Goal: Task Accomplishment & Management: Manage account settings

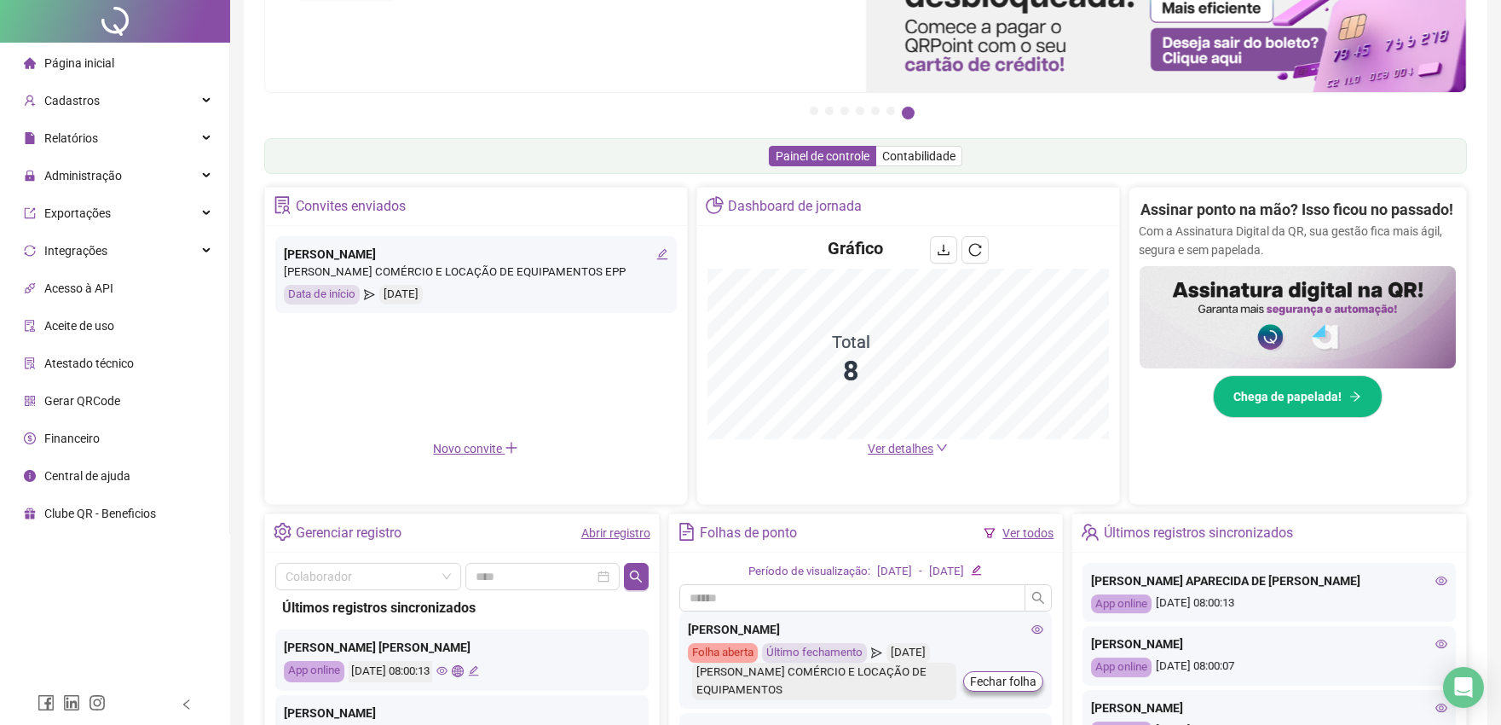
scroll to position [379, 0]
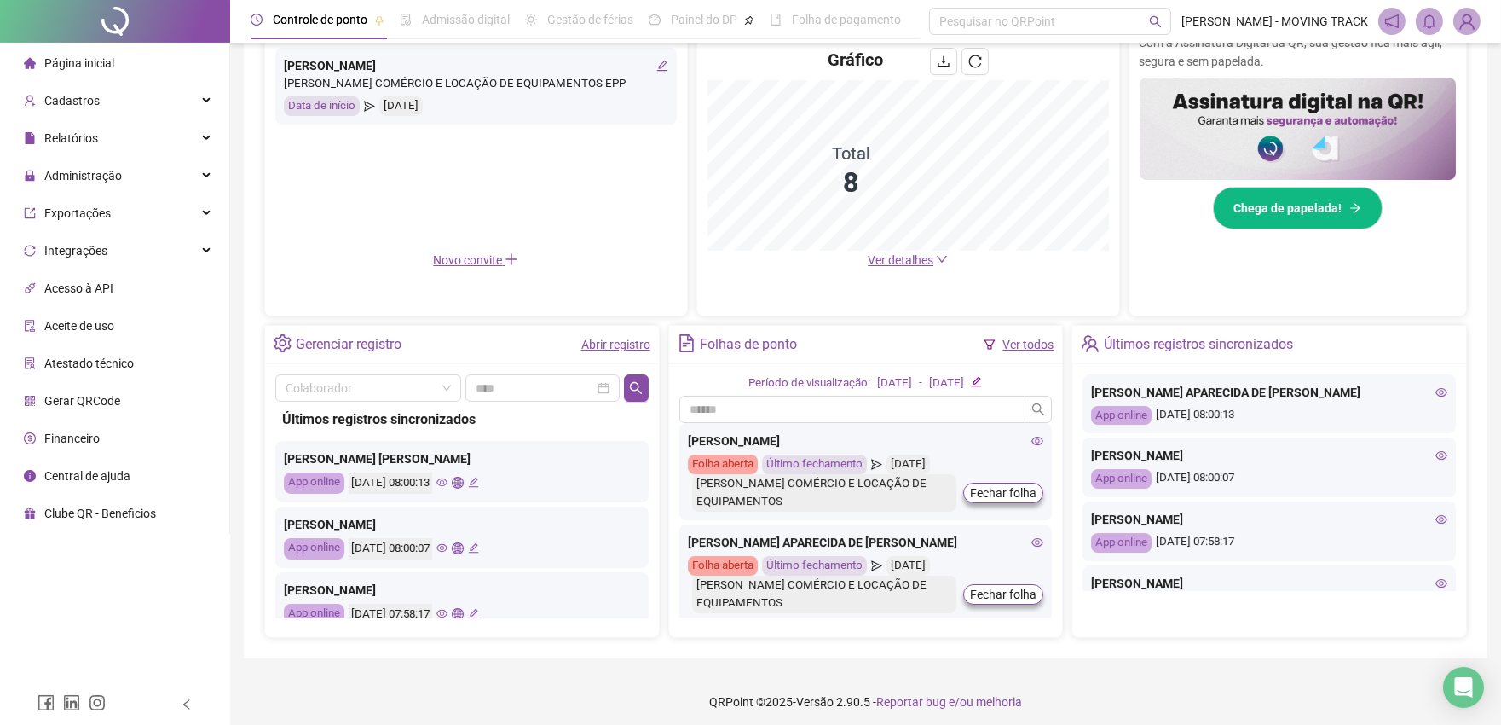
click at [600, 344] on link "Abrir registro" at bounding box center [615, 345] width 69 height 14
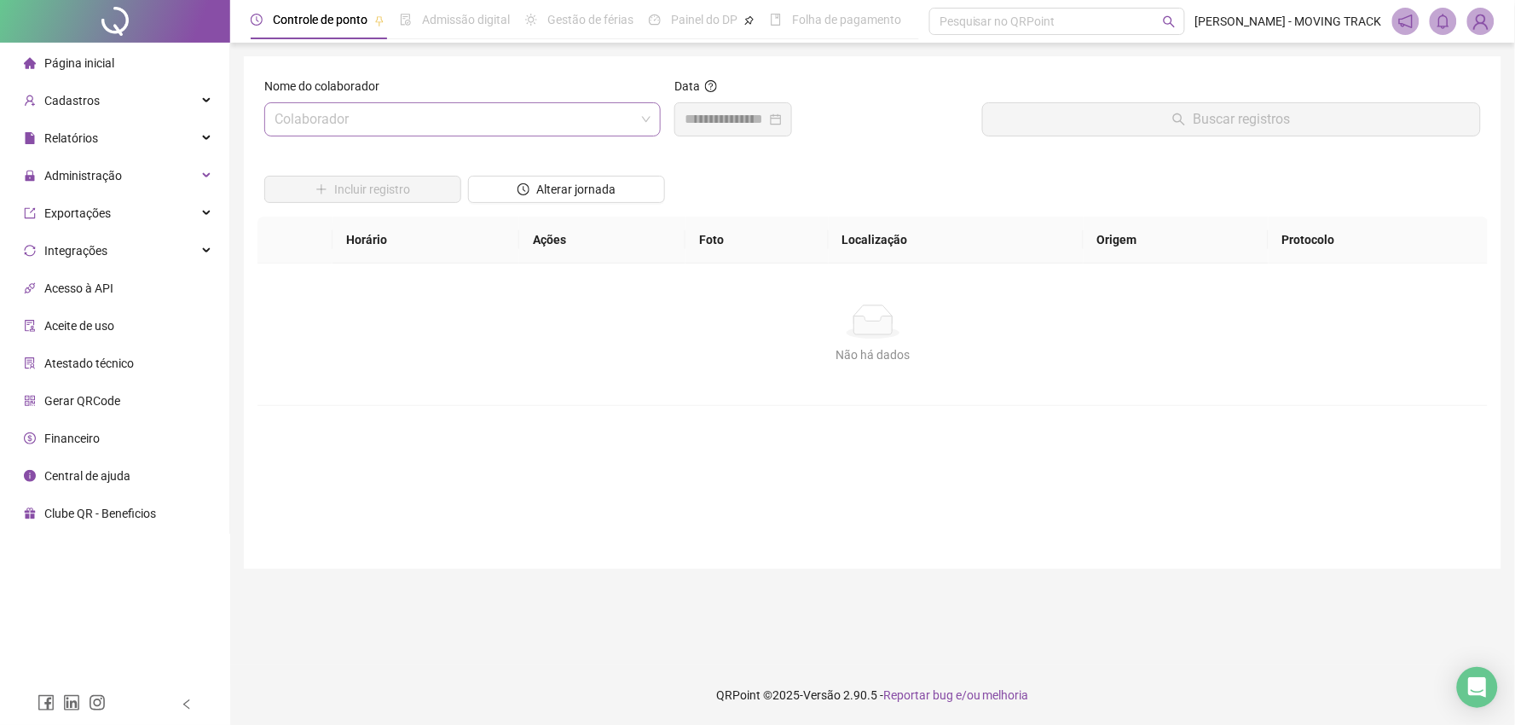
click at [409, 131] on input "search" at bounding box center [455, 119] width 361 height 32
click at [297, 123] on input "search" at bounding box center [455, 119] width 361 height 32
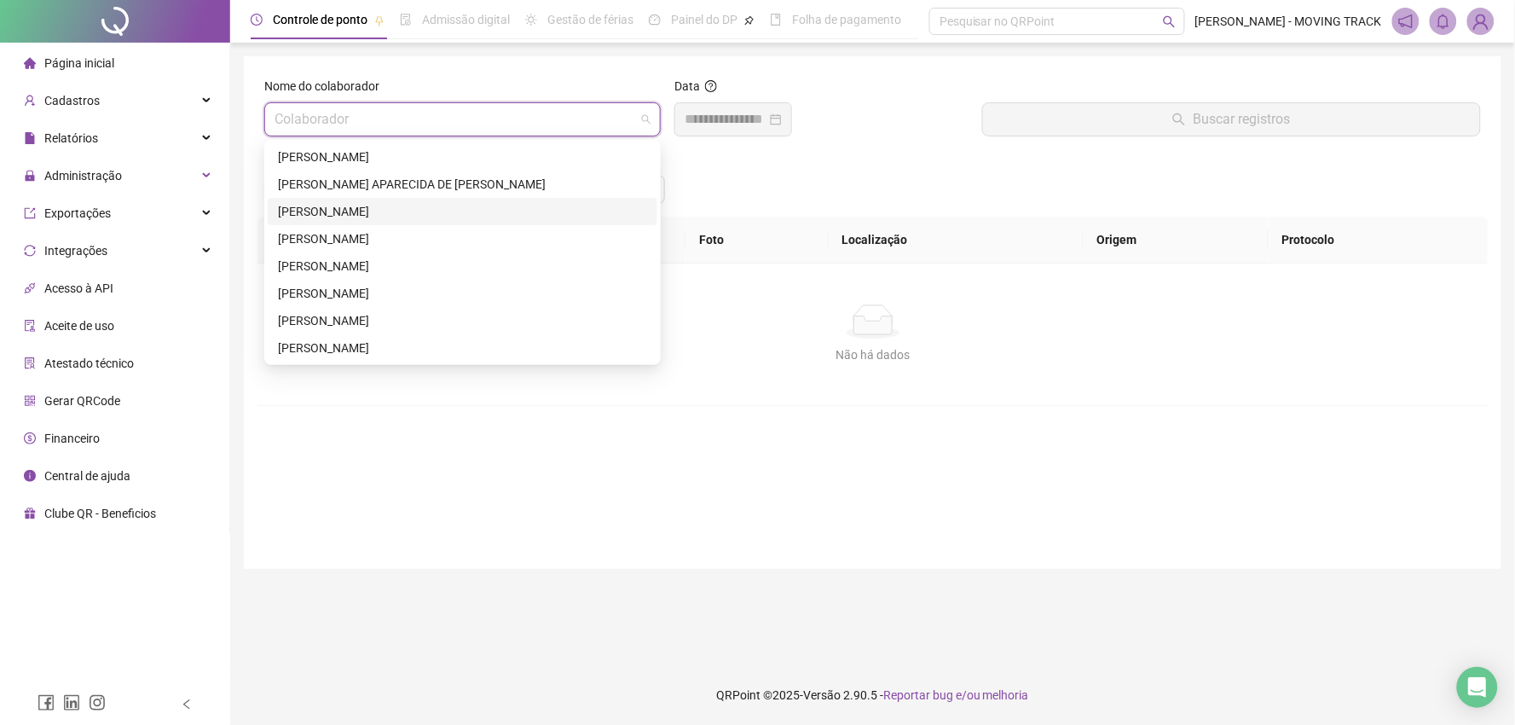
click at [304, 218] on div "[PERSON_NAME]" at bounding box center [462, 211] width 369 height 19
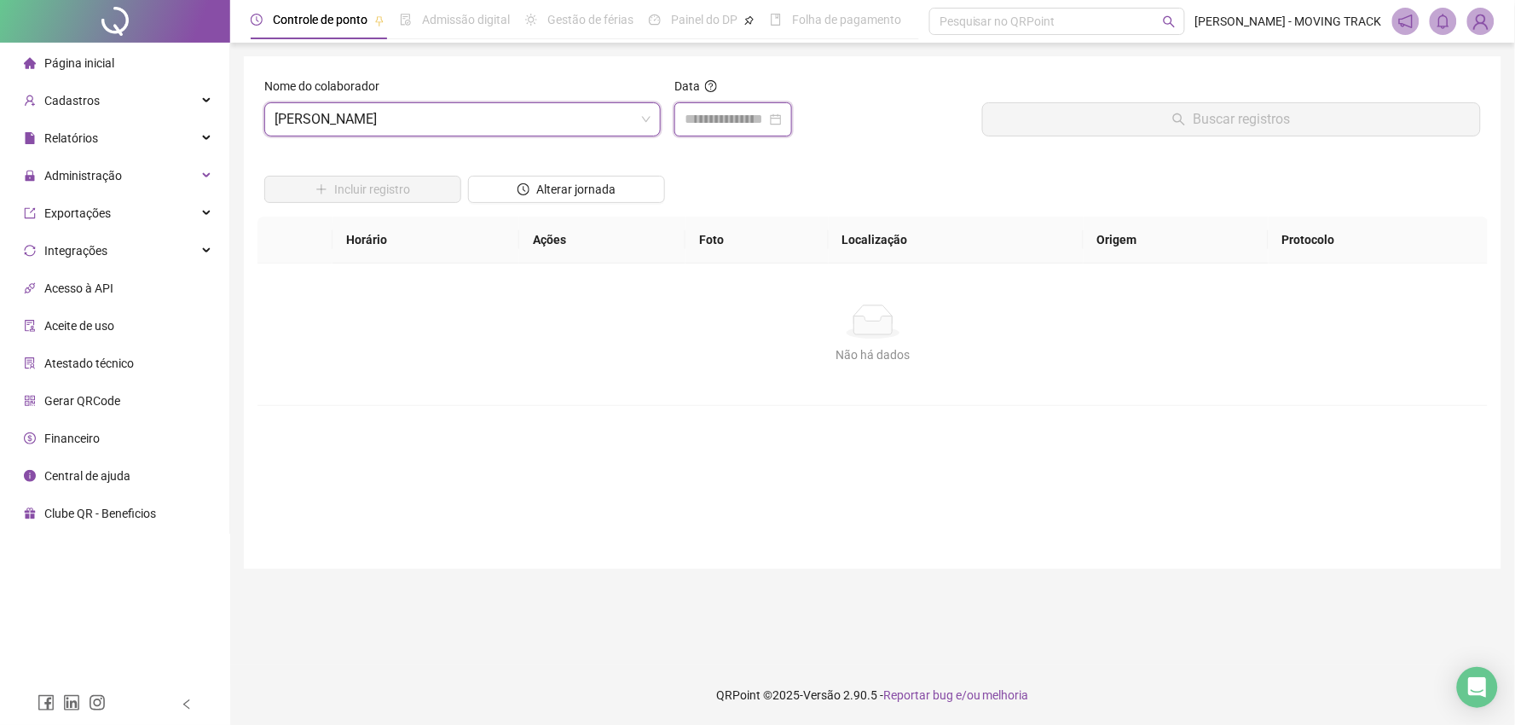
click at [735, 111] on input at bounding box center [726, 119] width 82 height 20
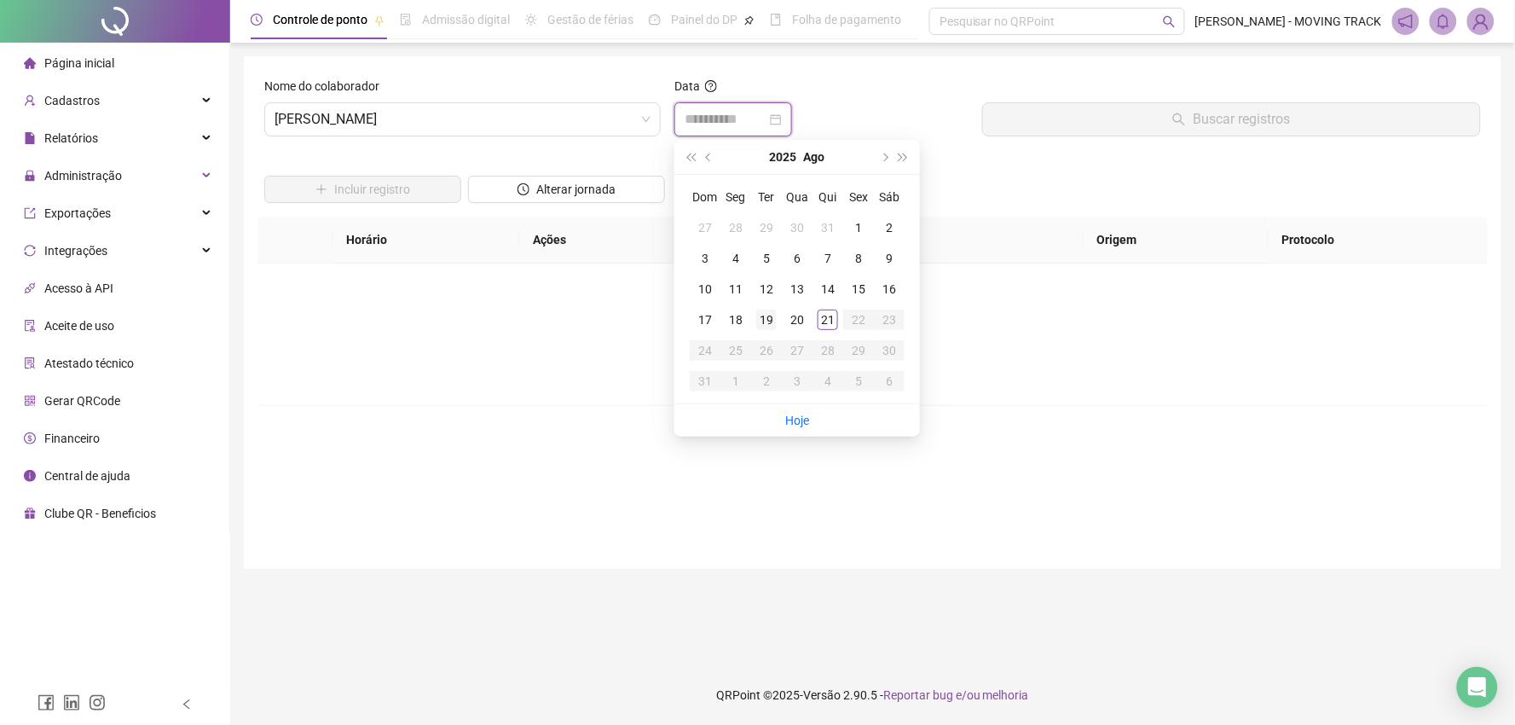
type input "**********"
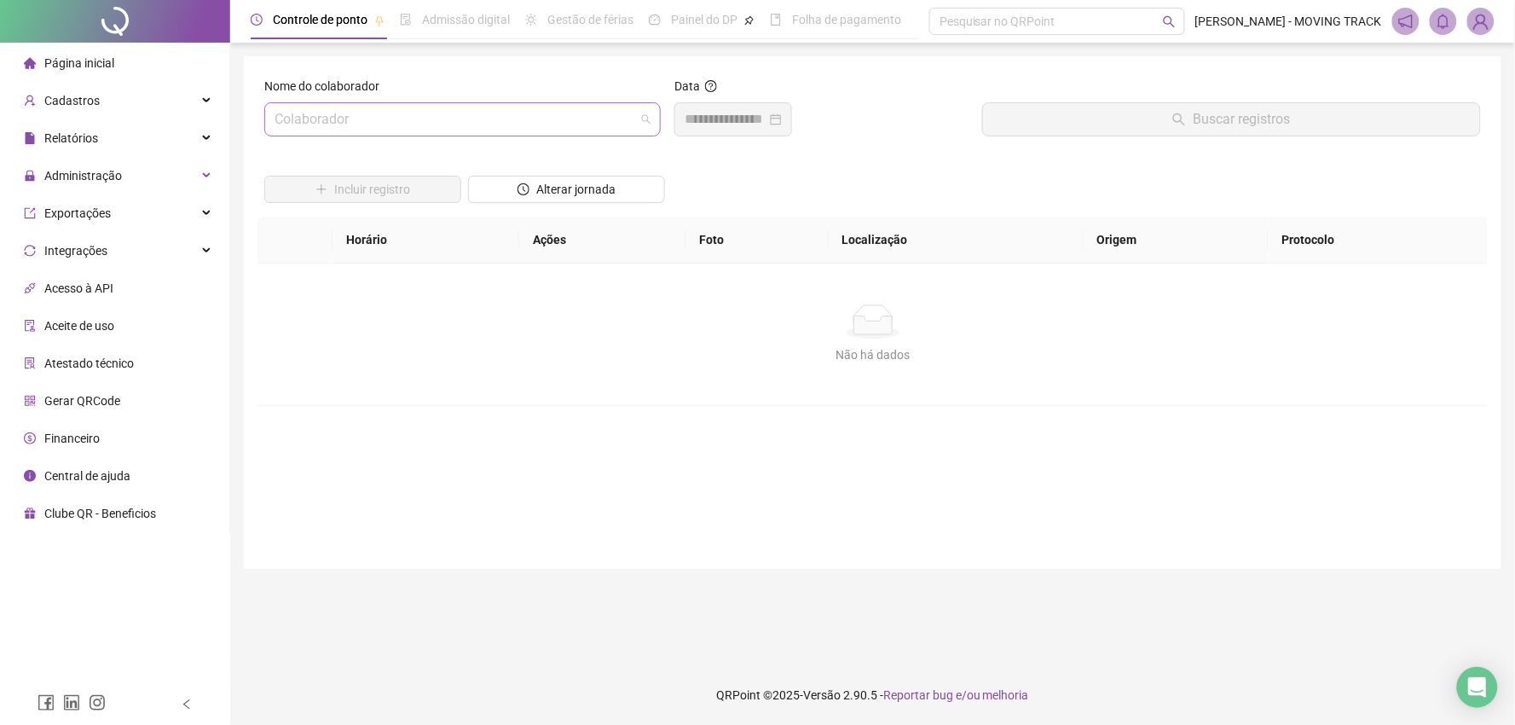
click at [438, 129] on input "search" at bounding box center [455, 119] width 361 height 32
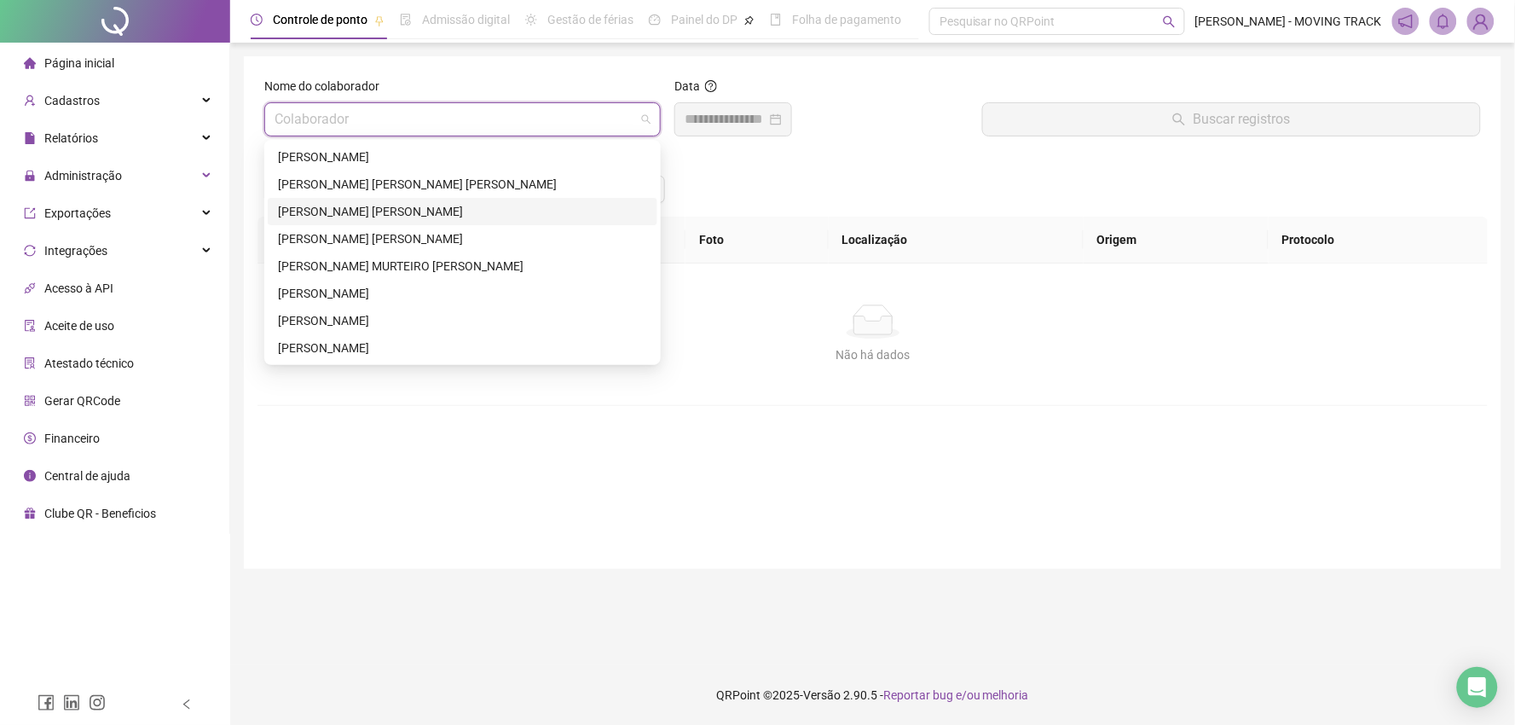
click at [310, 209] on div "[PERSON_NAME]" at bounding box center [462, 211] width 369 height 19
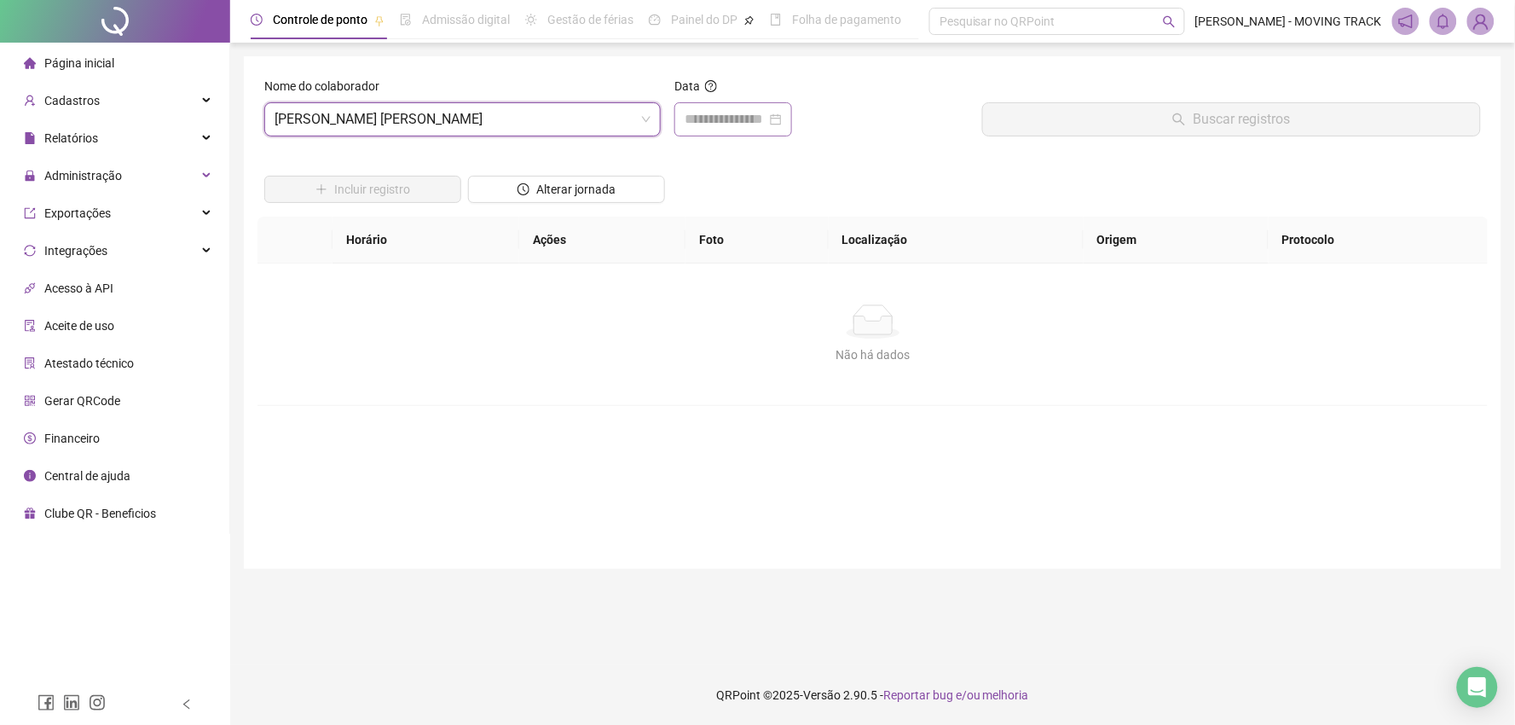
click at [684, 119] on div at bounding box center [733, 119] width 118 height 34
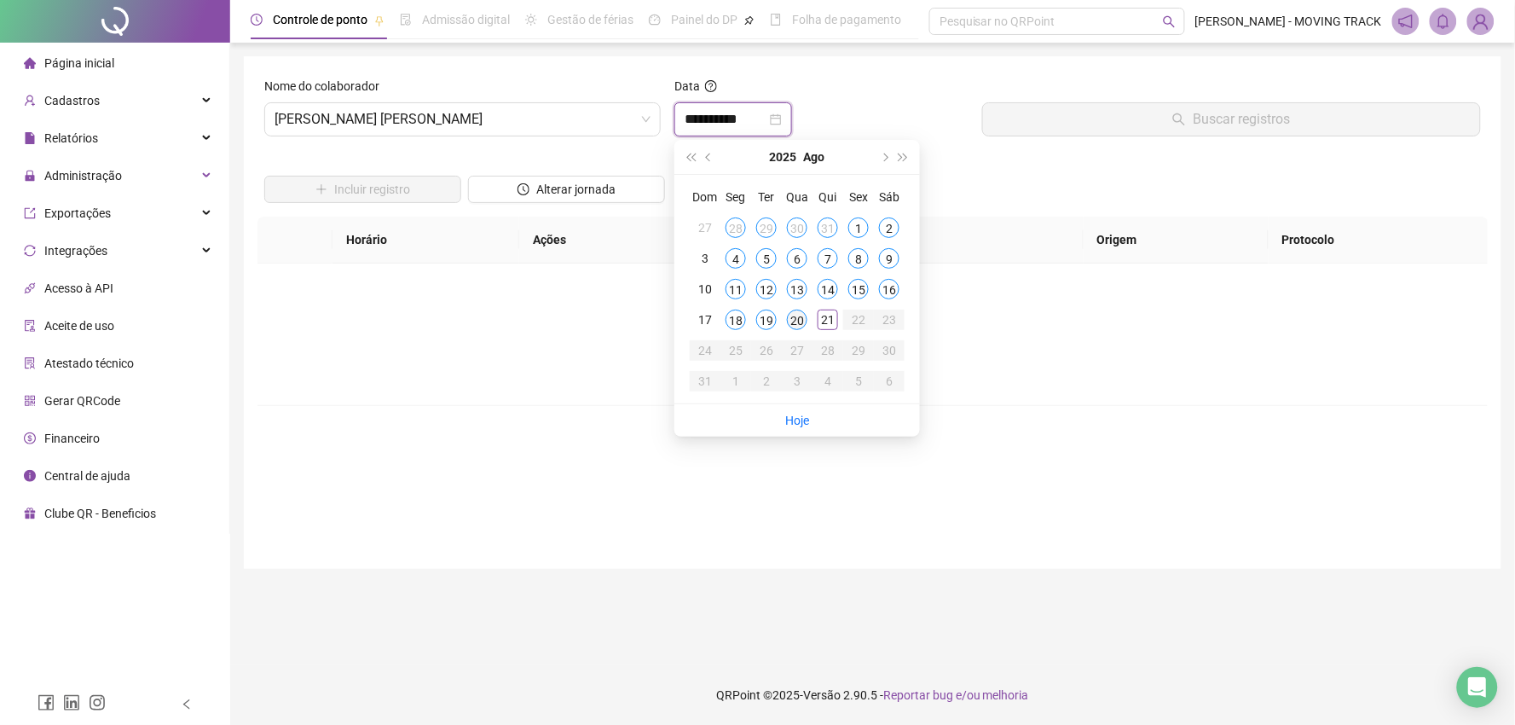
type input "**********"
click at [795, 319] on div "20" at bounding box center [797, 319] width 20 height 20
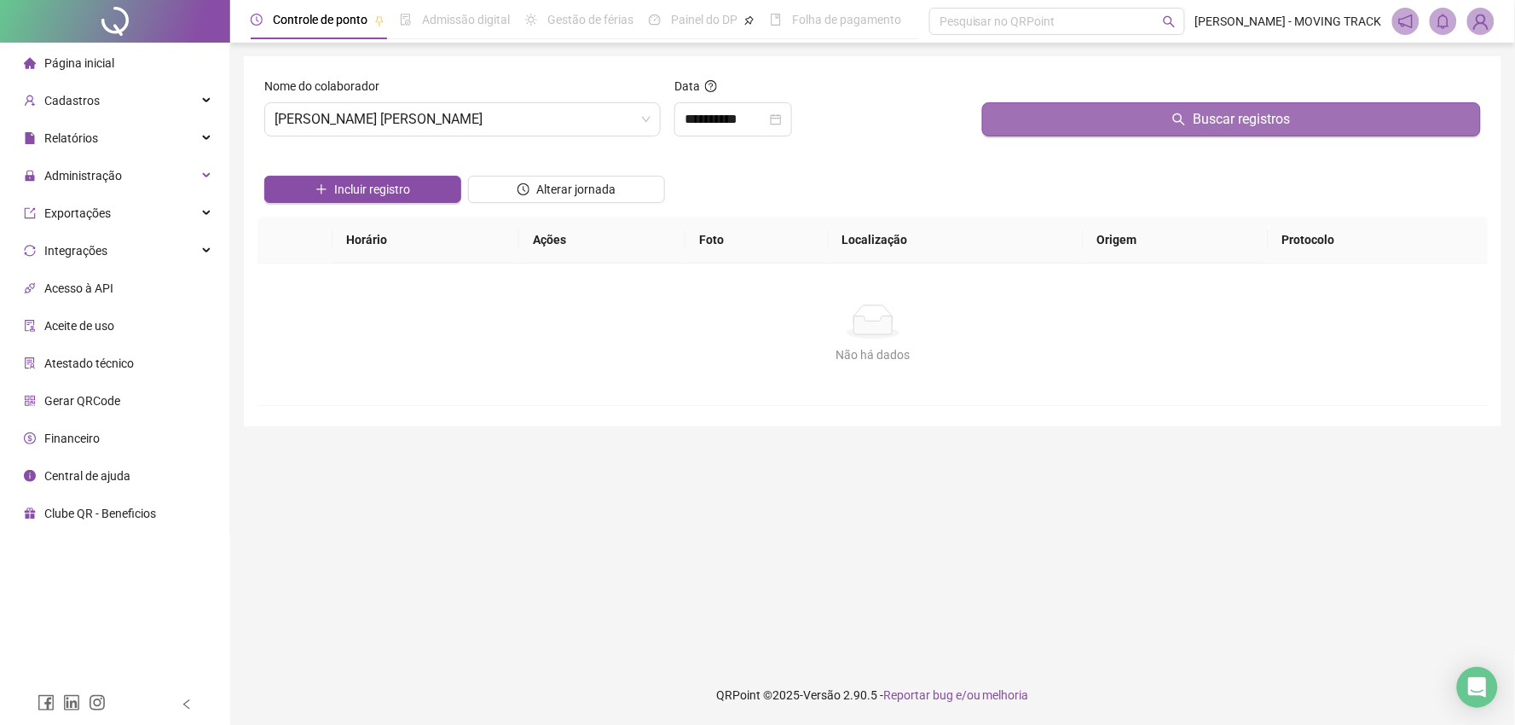
click at [1007, 132] on button "Buscar registros" at bounding box center [1231, 119] width 499 height 34
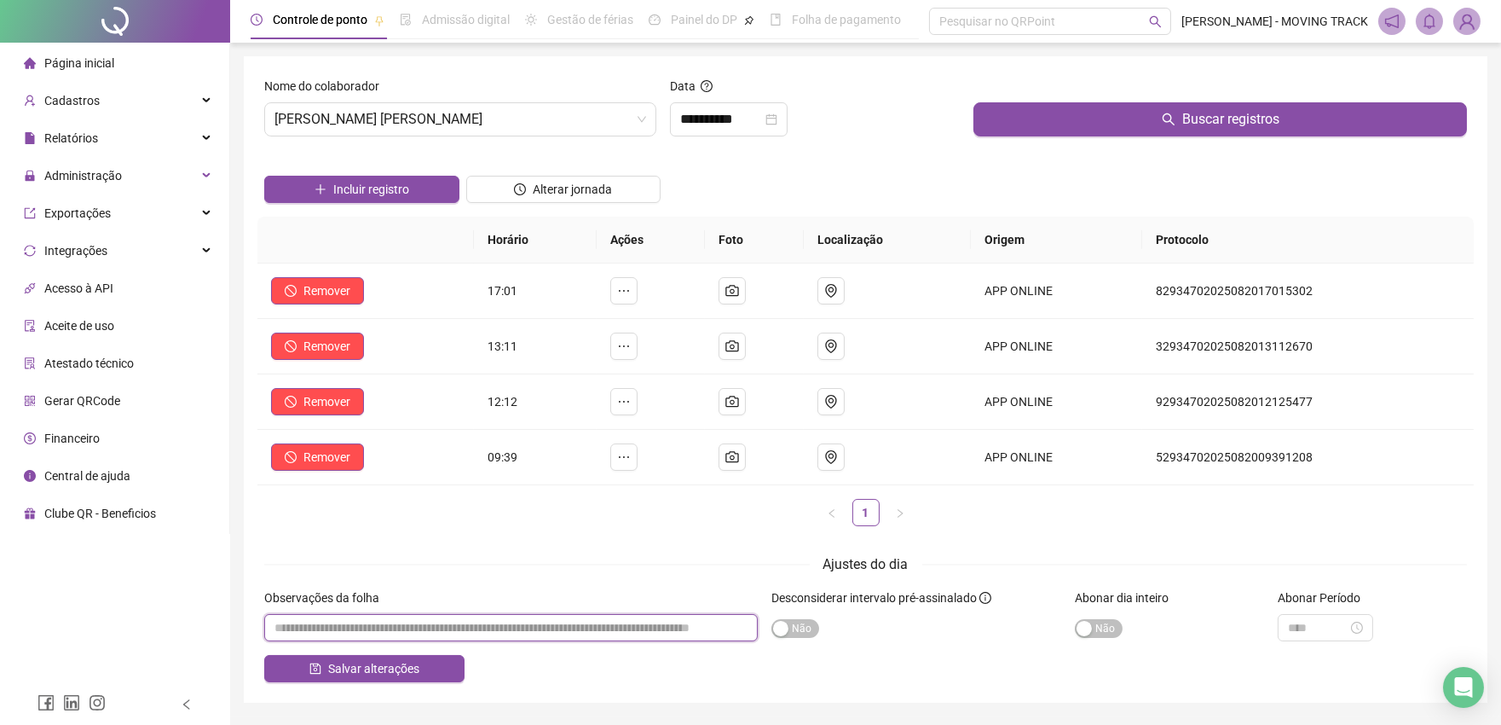
click at [396, 633] on input "textarea" at bounding box center [511, 627] width 494 height 27
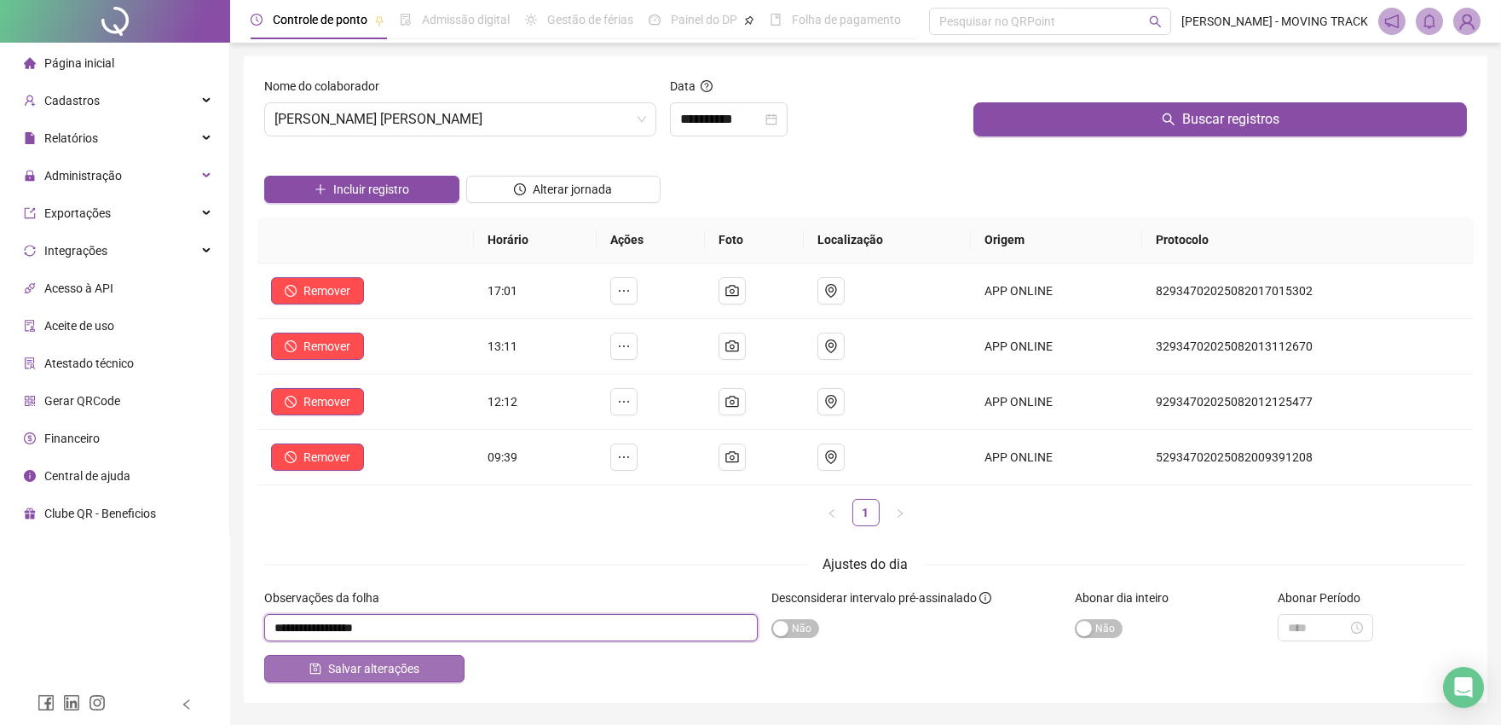
type input "**********"
click at [385, 662] on span "Salvar alterações" at bounding box center [373, 668] width 91 height 19
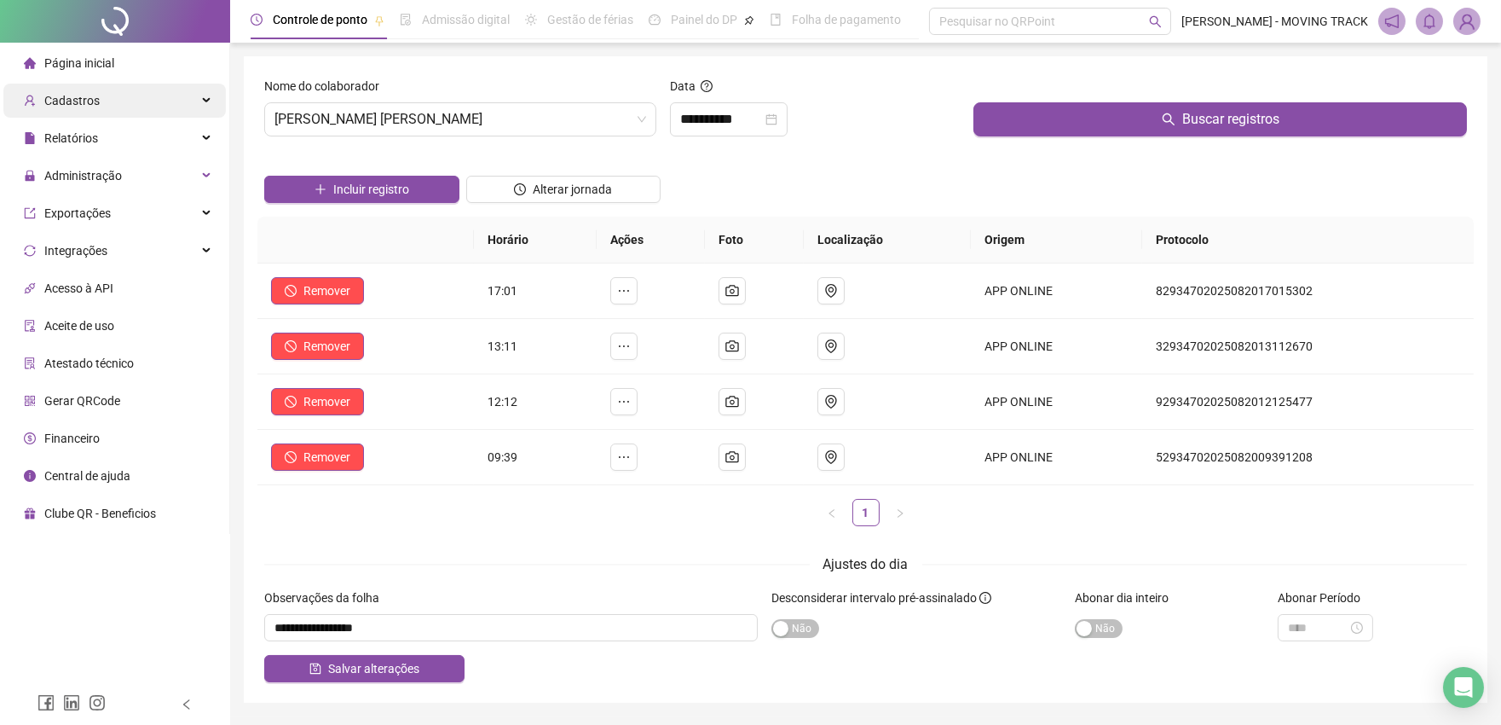
click at [85, 88] on span "Cadastros" at bounding box center [62, 101] width 76 height 34
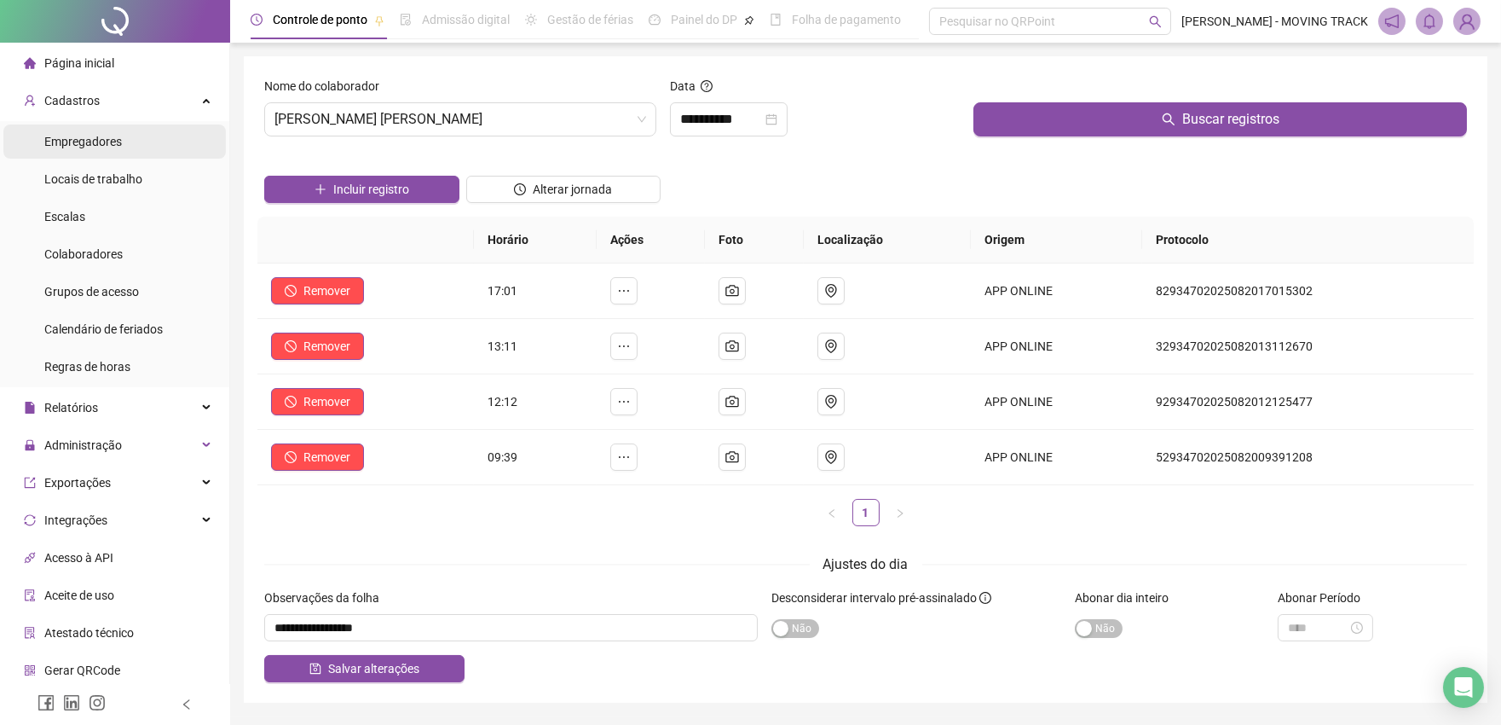
click at [89, 135] on span "Empregadores" at bounding box center [83, 142] width 78 height 14
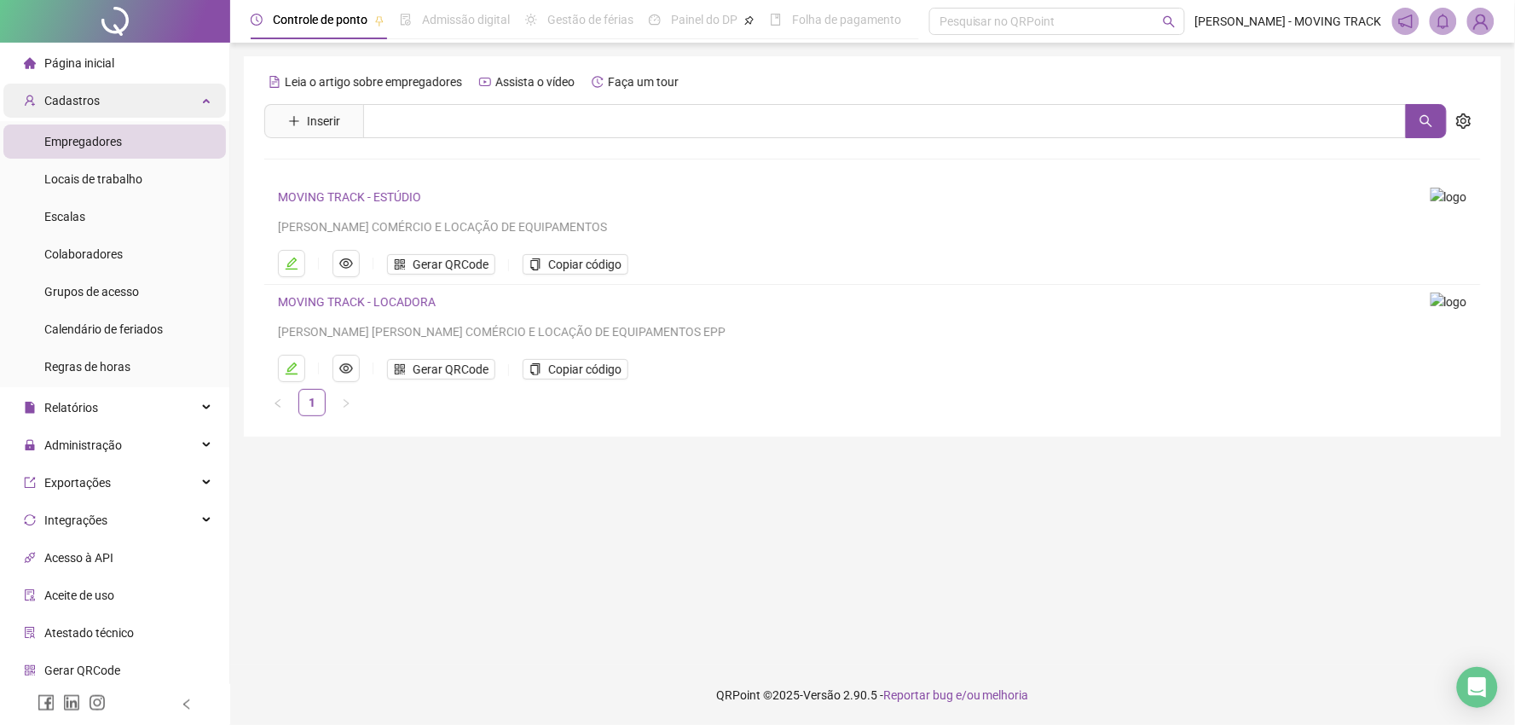
click at [99, 115] on div "Cadastros" at bounding box center [114, 101] width 223 height 34
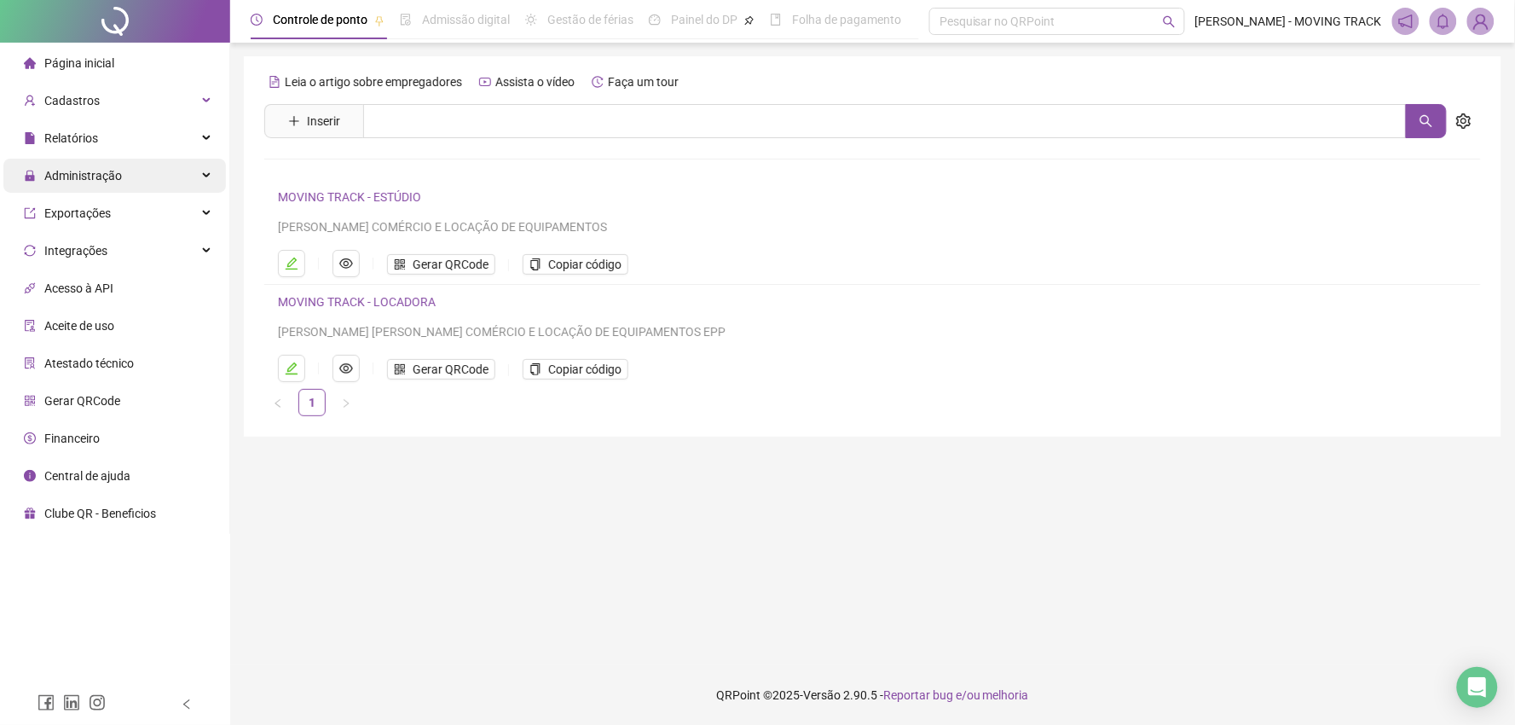
click at [75, 169] on span "Administração" at bounding box center [83, 176] width 78 height 14
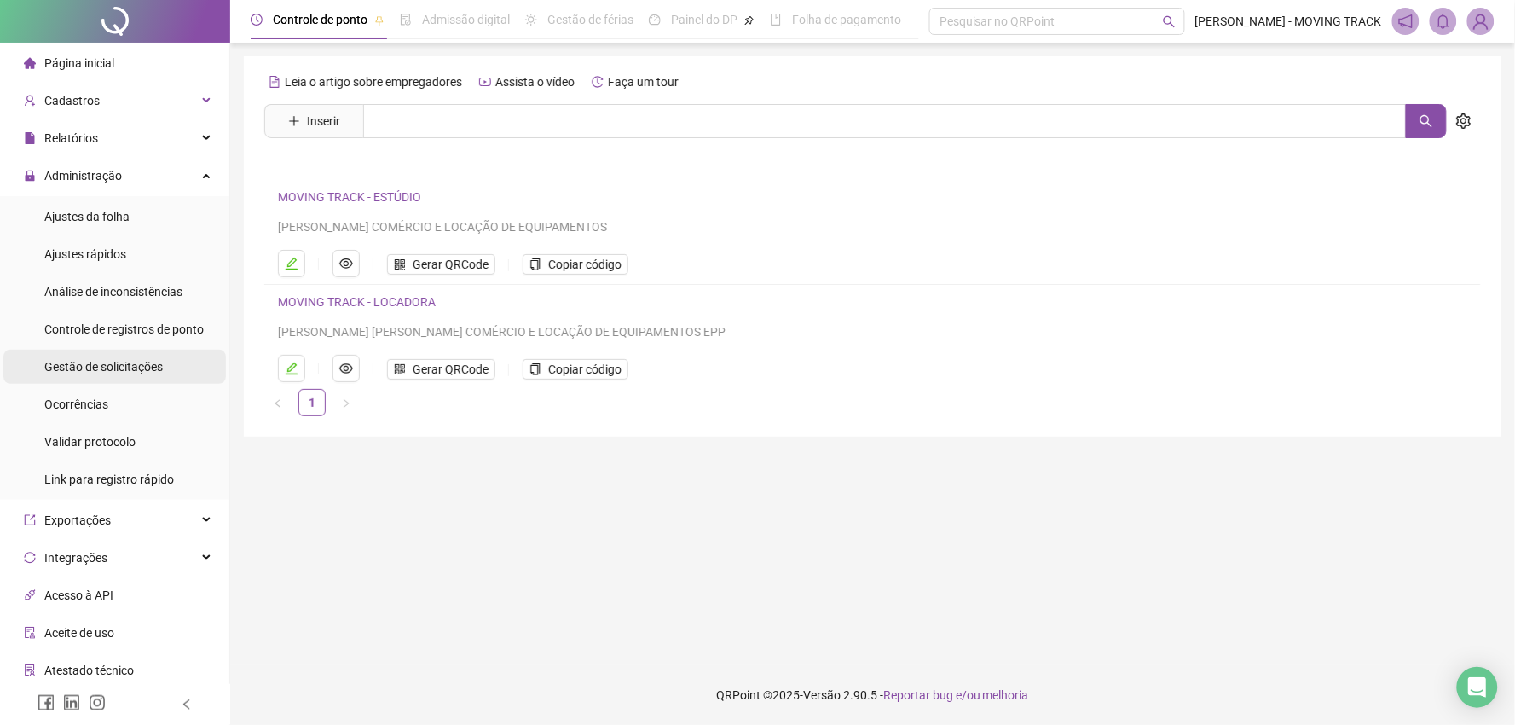
click at [74, 371] on span "Gestão de solicitações" at bounding box center [103, 367] width 119 height 14
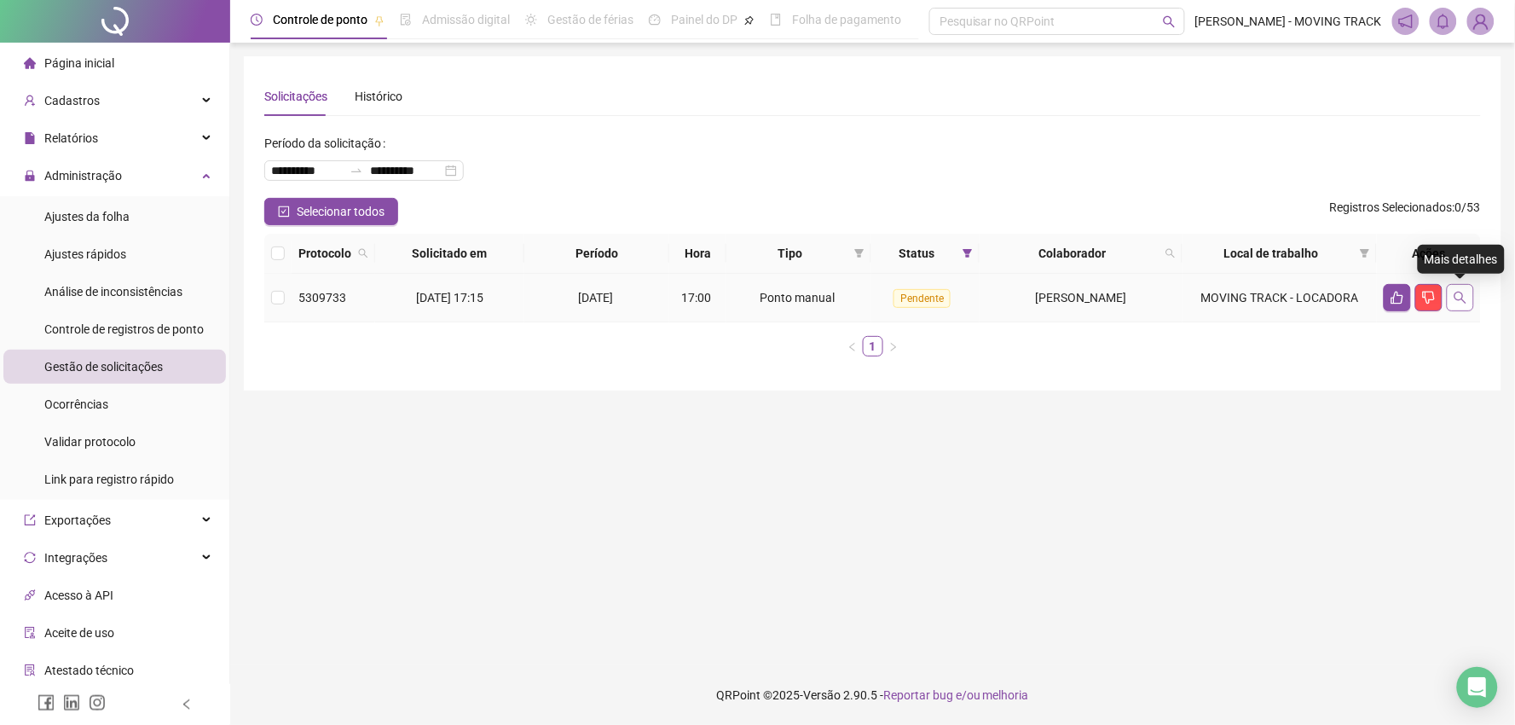
click at [1460, 302] on icon "search" at bounding box center [1461, 298] width 14 height 14
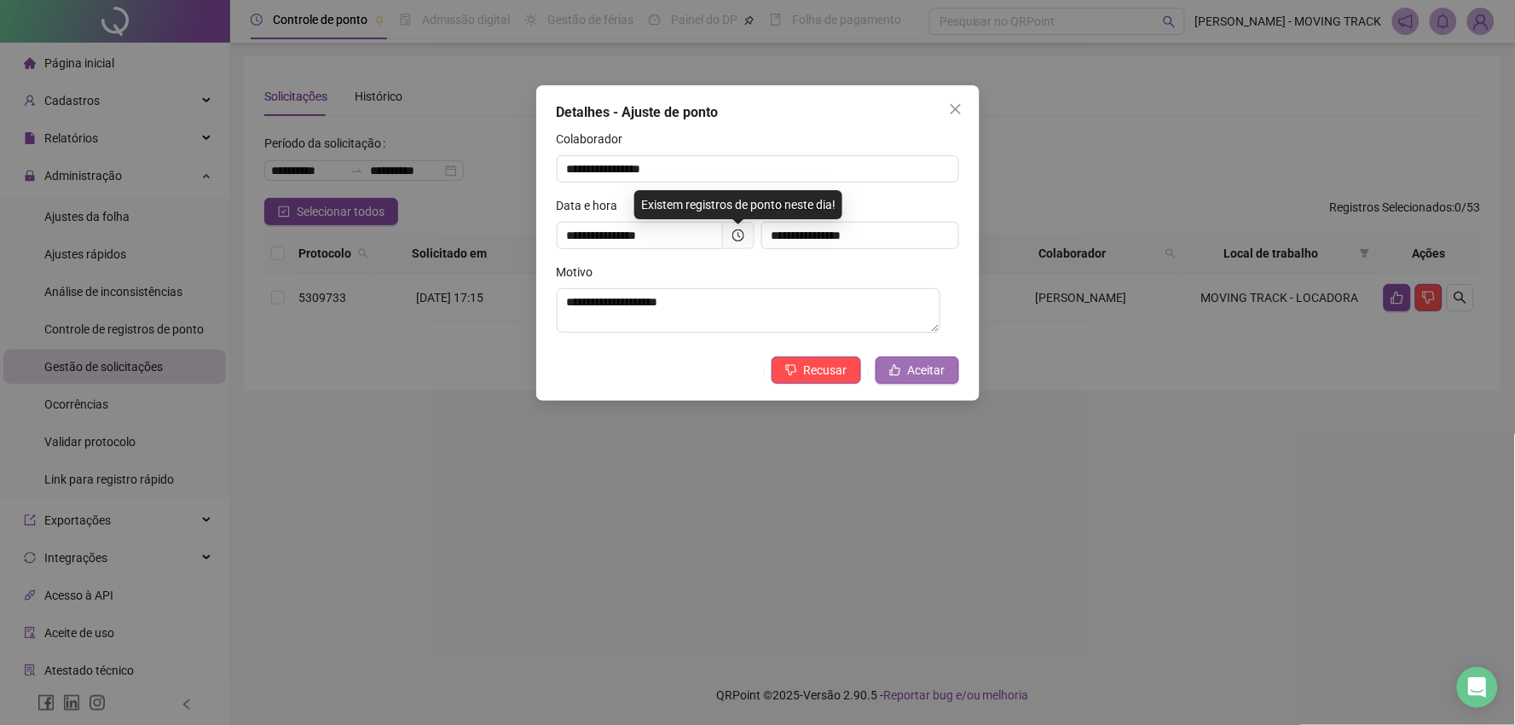
click at [927, 364] on span "Aceitar" at bounding box center [927, 370] width 38 height 19
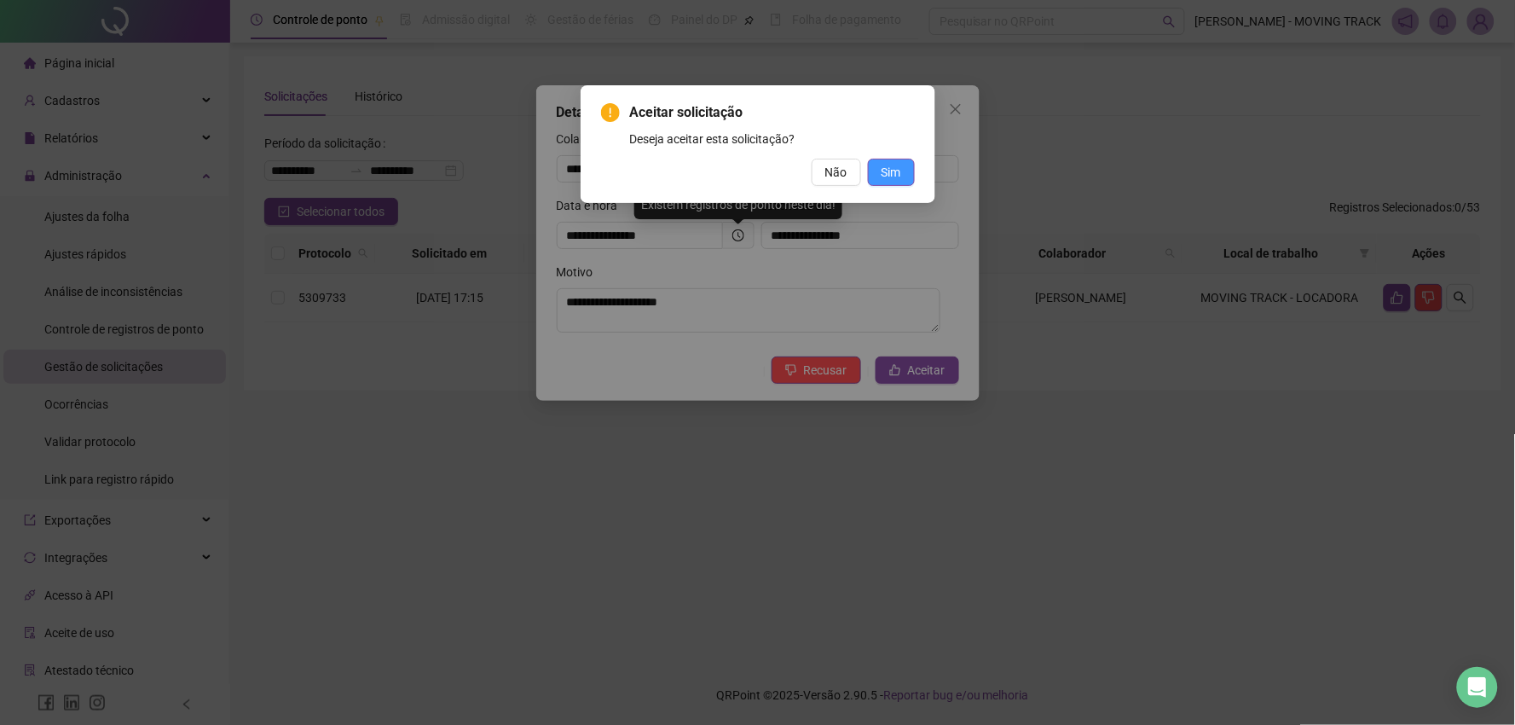
click at [884, 173] on span "Sim" at bounding box center [892, 172] width 20 height 19
